Goal: Transaction & Acquisition: Subscribe to service/newsletter

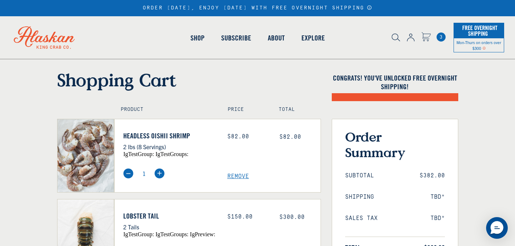
click at [236, 37] on link "Subscribe" at bounding box center [236, 37] width 47 height 41
click at [439, 38] on span "3" at bounding box center [441, 37] width 9 height 9
